Goal: Information Seeking & Learning: Learn about a topic

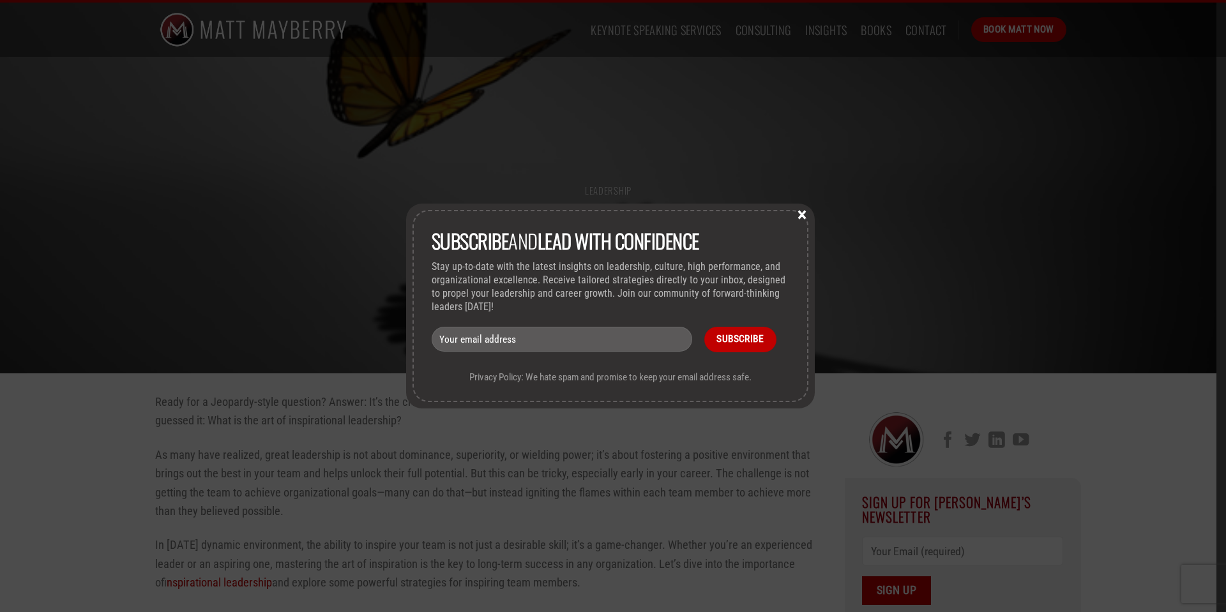
click at [804, 216] on button "×" at bounding box center [801, 213] width 19 height 11
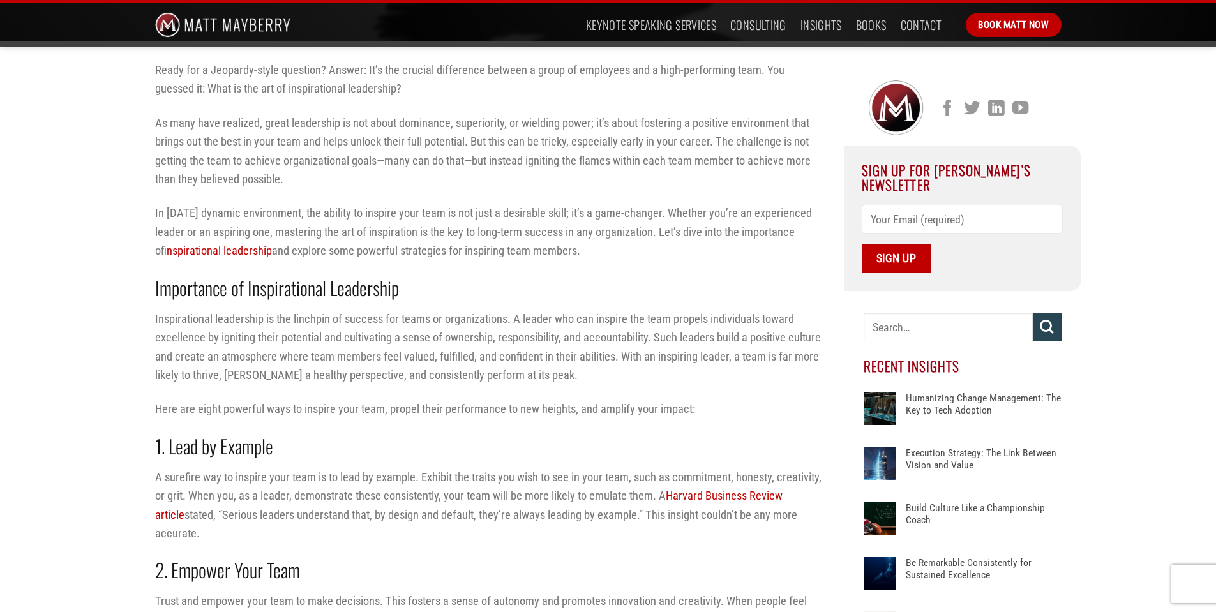
scroll to position [447, 0]
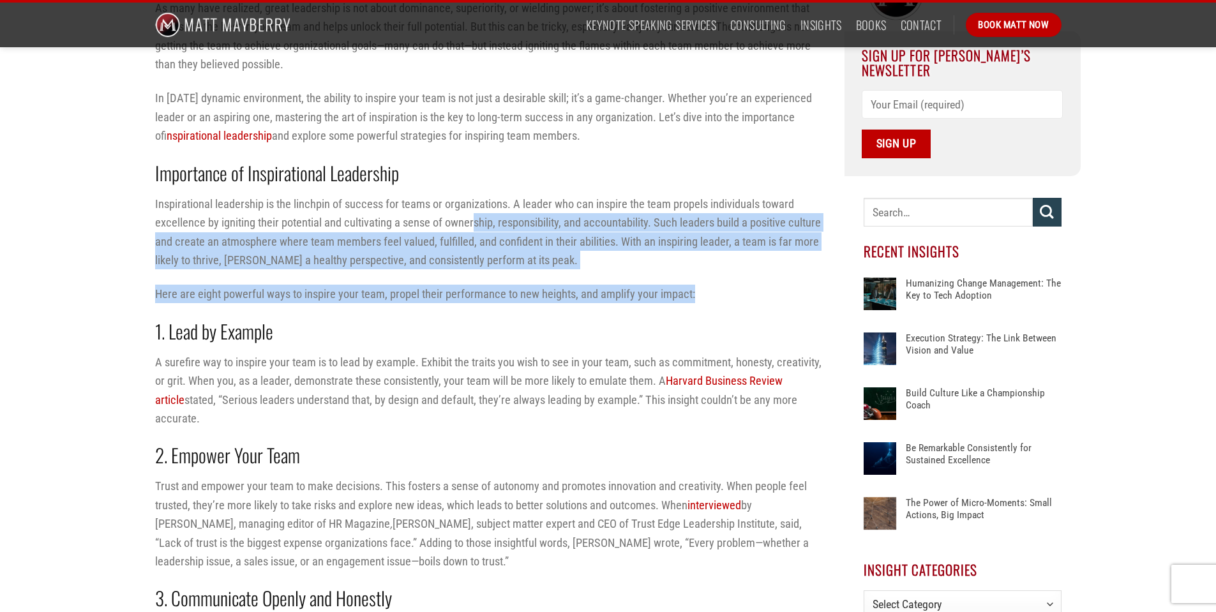
drag, startPoint x: 475, startPoint y: 215, endPoint x: 707, endPoint y: 278, distance: 240.9
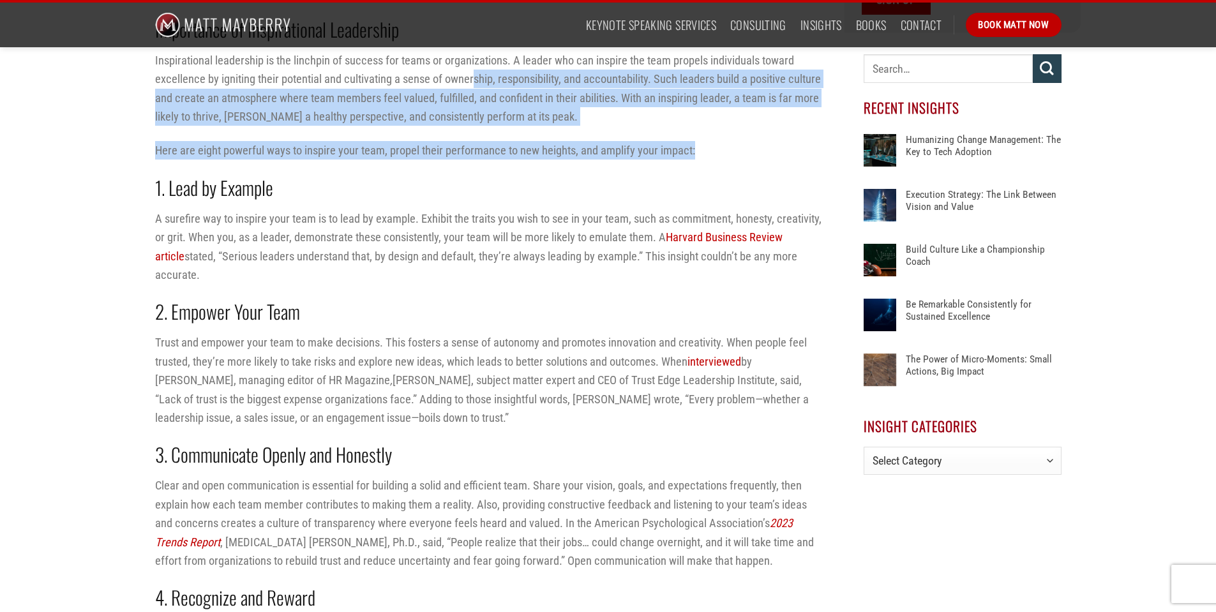
scroll to position [638, 0]
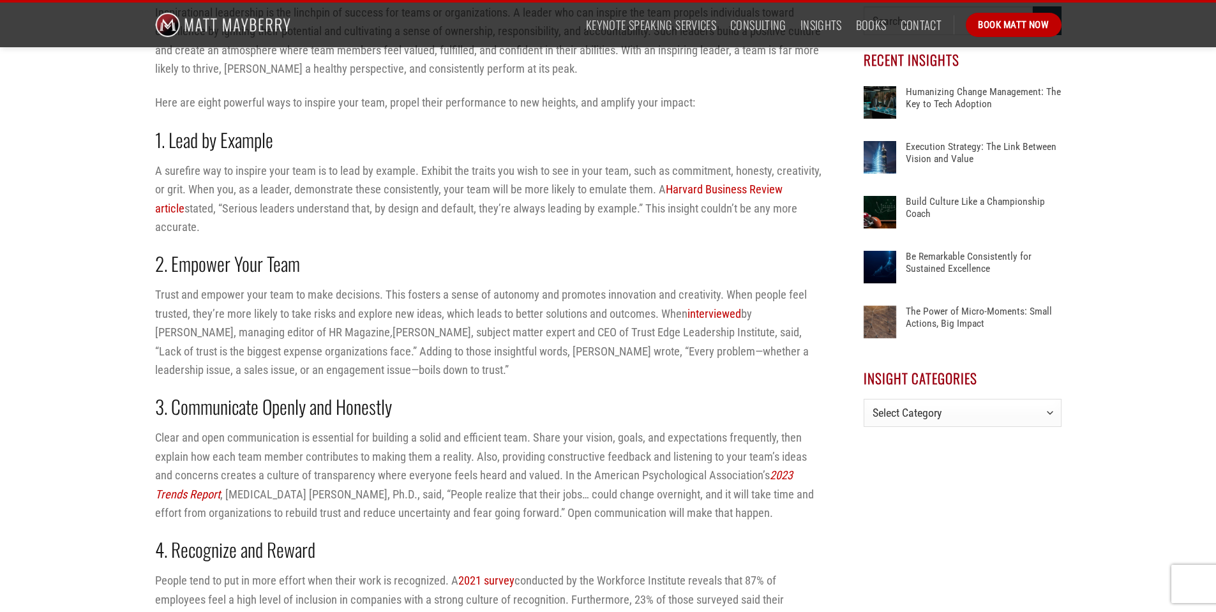
click at [178, 145] on strong "1. Lead by Example" at bounding box center [214, 140] width 118 height 28
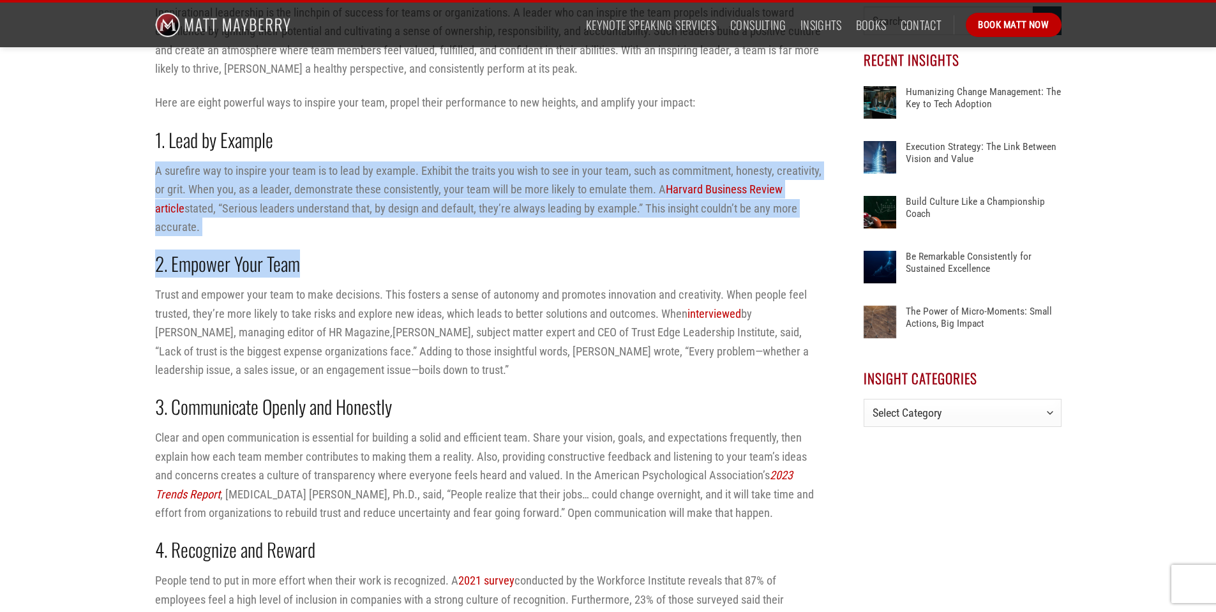
drag, startPoint x: 153, startPoint y: 167, endPoint x: 559, endPoint y: 220, distance: 409.6
drag, startPoint x: 558, startPoint y: 220, endPoint x: 549, endPoint y: 218, distance: 9.1
click at [557, 220] on div "Ready for a Jeopardy-style question? Answer: It’s the crucial difference betwee…" at bounding box center [490, 604] width 670 height 1700
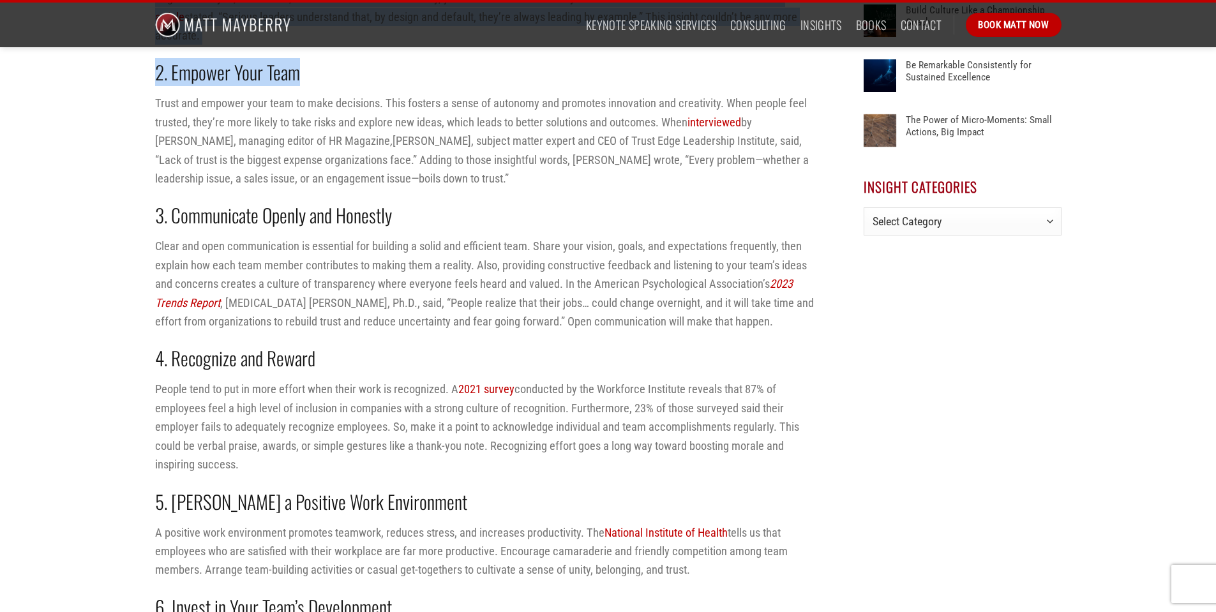
click at [253, 130] on p "Trust and empower your team to make decisions. This fosters a sense of autonomy…" at bounding box center [490, 141] width 670 height 94
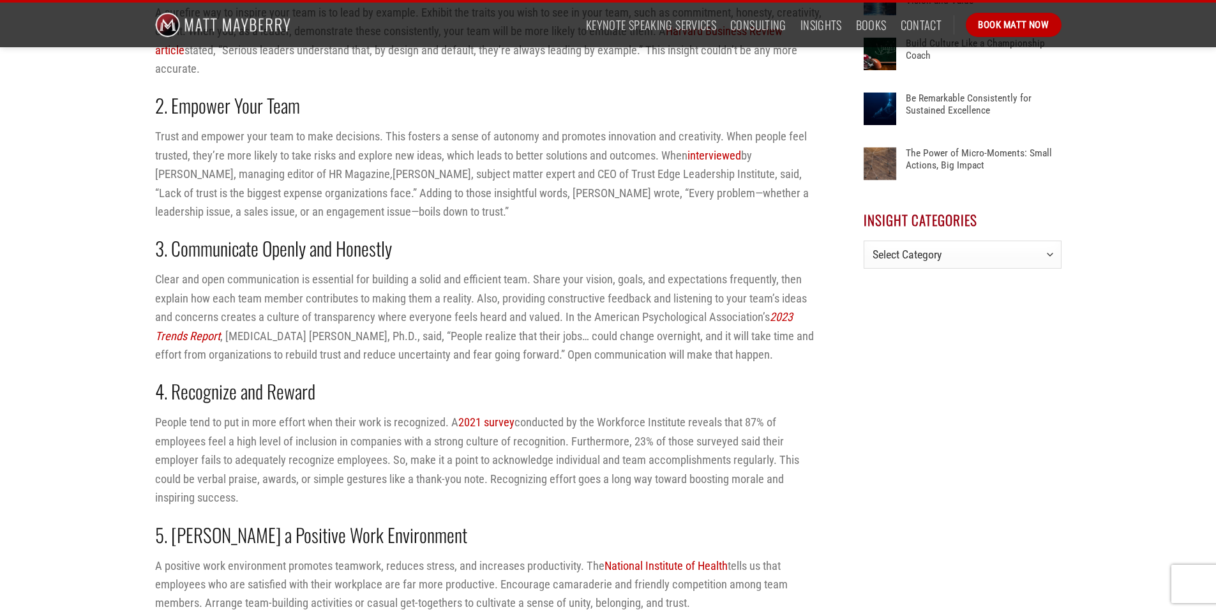
scroll to position [766, 0]
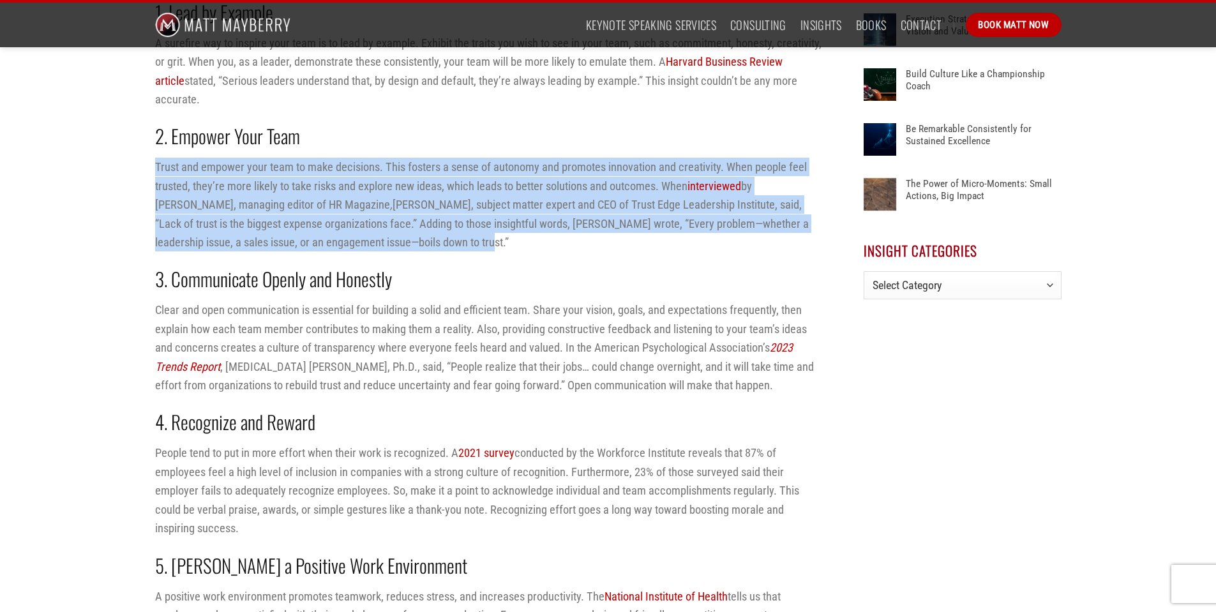
drag, startPoint x: 156, startPoint y: 152, endPoint x: 398, endPoint y: 219, distance: 251.7
click at [398, 219] on p "Trust and empower your team to make decisions. This fosters a sense of autonomy…" at bounding box center [490, 205] width 670 height 94
click at [398, 228] on p "Trust and empower your team to make decisions. This fosters a sense of autonomy…" at bounding box center [490, 205] width 670 height 94
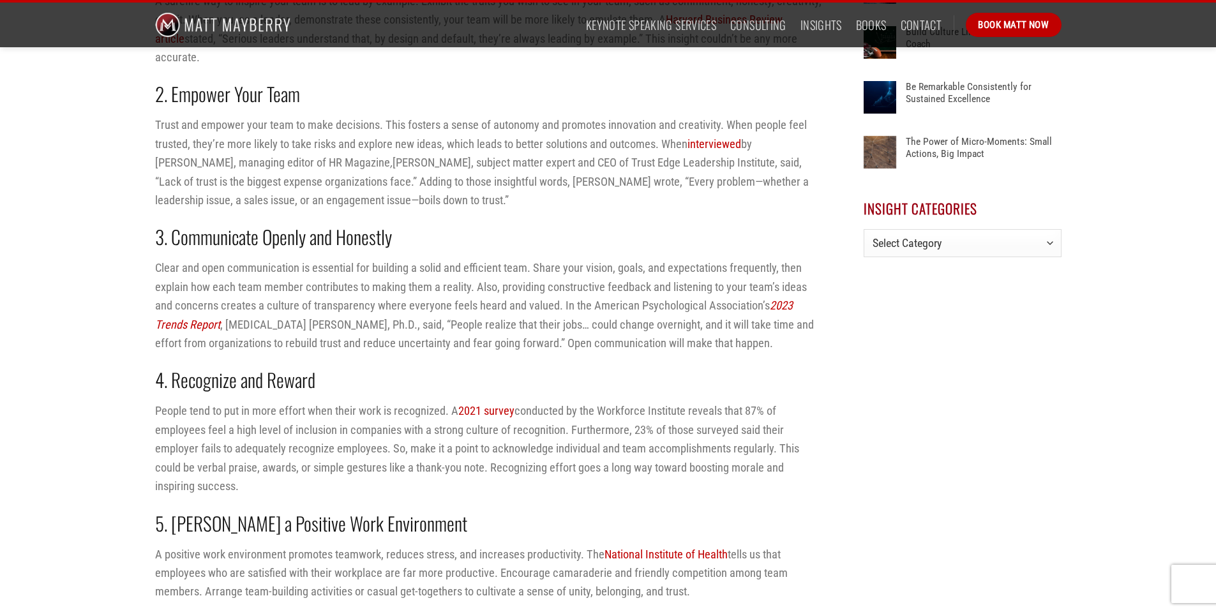
scroll to position [830, 0]
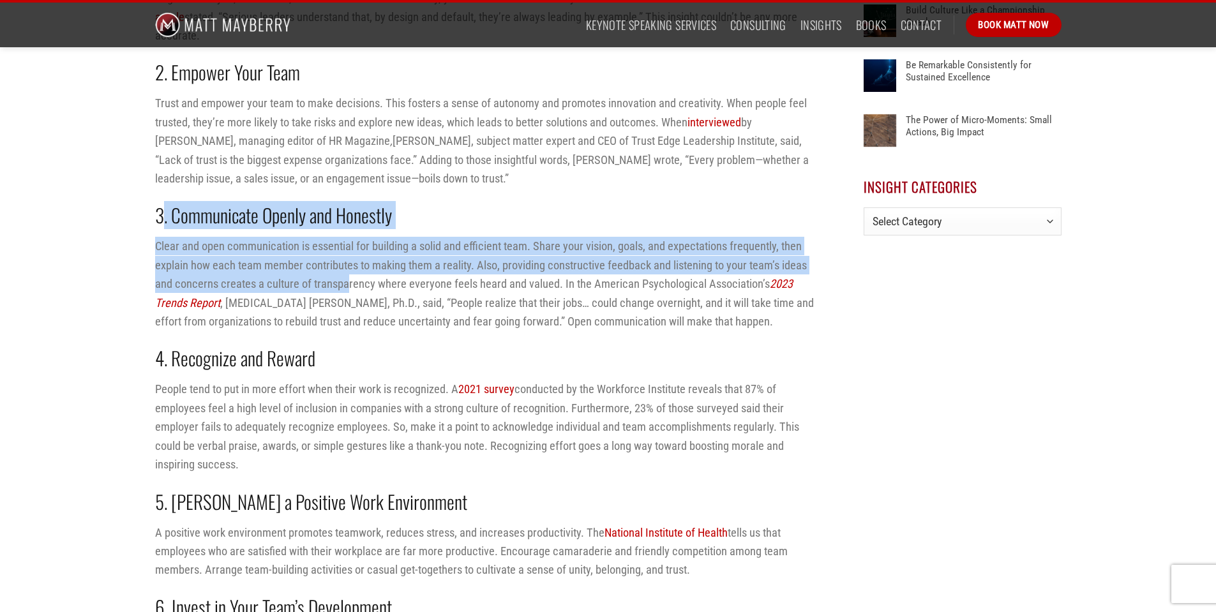
drag, startPoint x: 165, startPoint y: 206, endPoint x: 346, endPoint y: 263, distance: 190.0
click at [346, 263] on div "Ready for a Jeopardy-style question? Answer: It’s the crucial difference betwee…" at bounding box center [490, 413] width 670 height 1700
click at [346, 263] on p "Clear and open communication is essential for building a solid and efficient te…" at bounding box center [490, 284] width 670 height 94
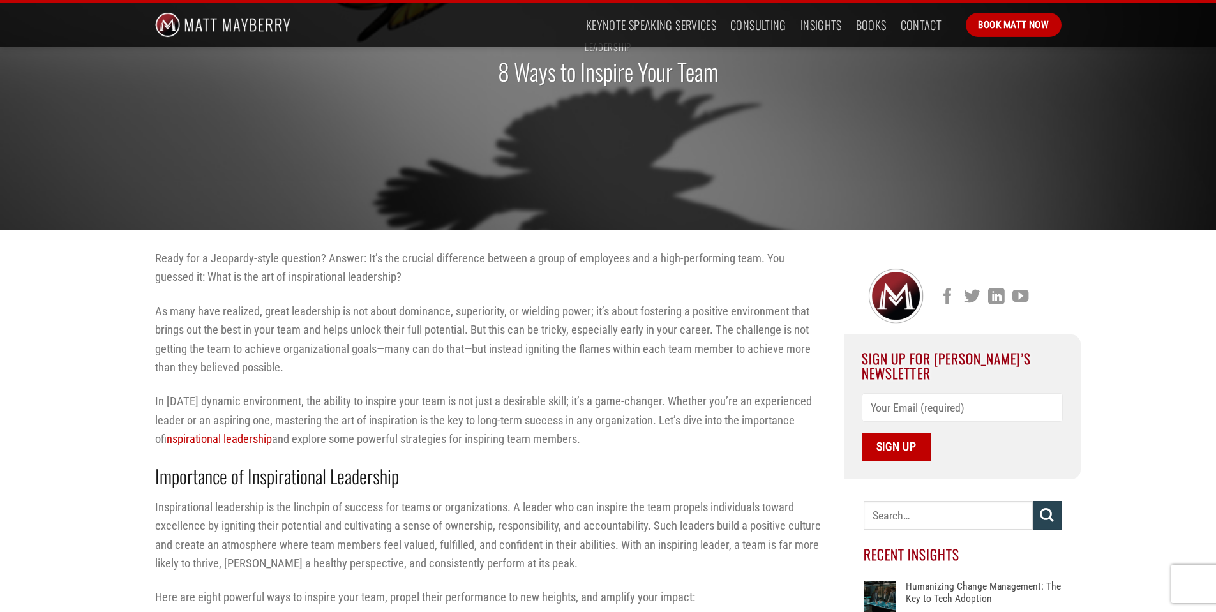
scroll to position [0, 0]
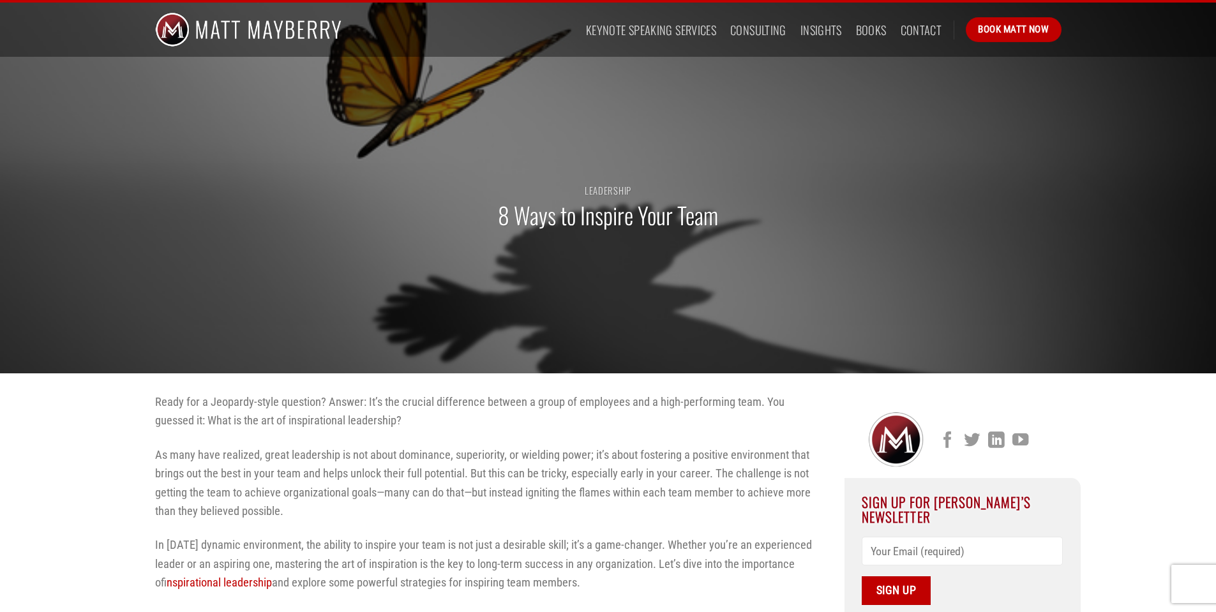
click at [52, 369] on div at bounding box center [608, 187] width 1216 height 374
